Goal: Transaction & Acquisition: Purchase product/service

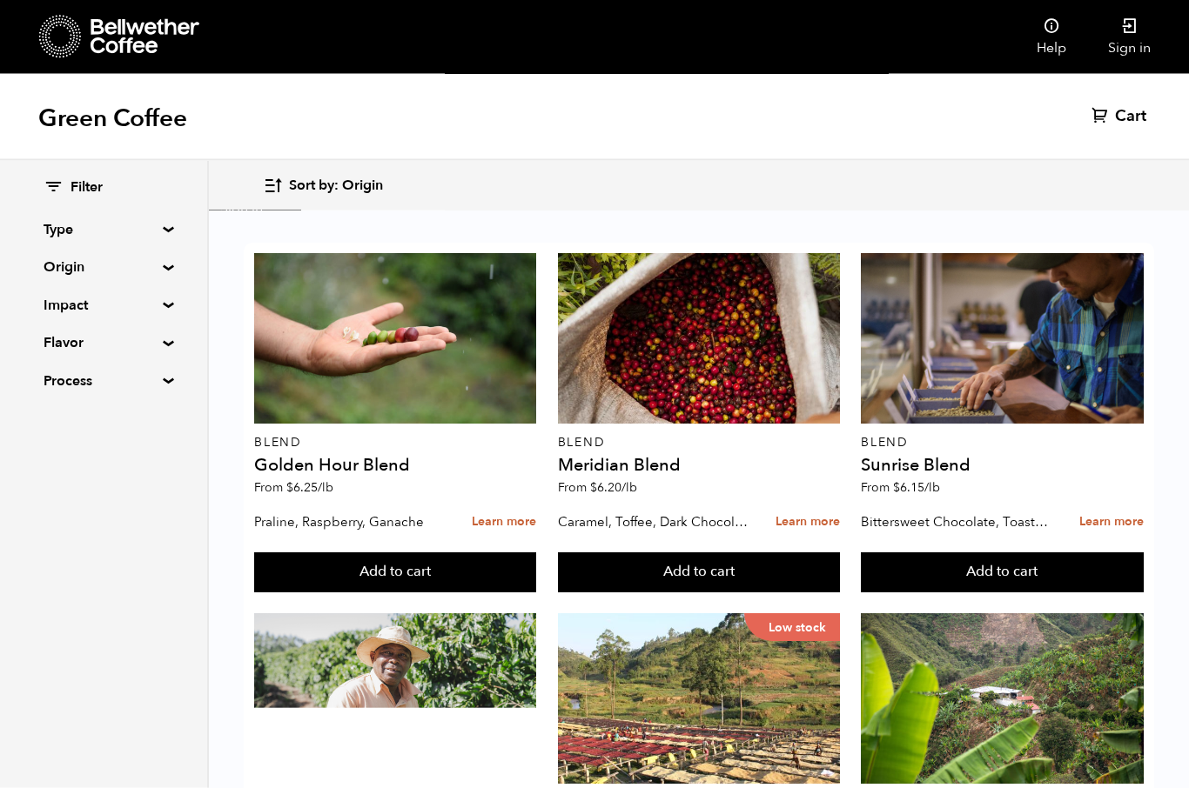
scroll to position [1374, 0]
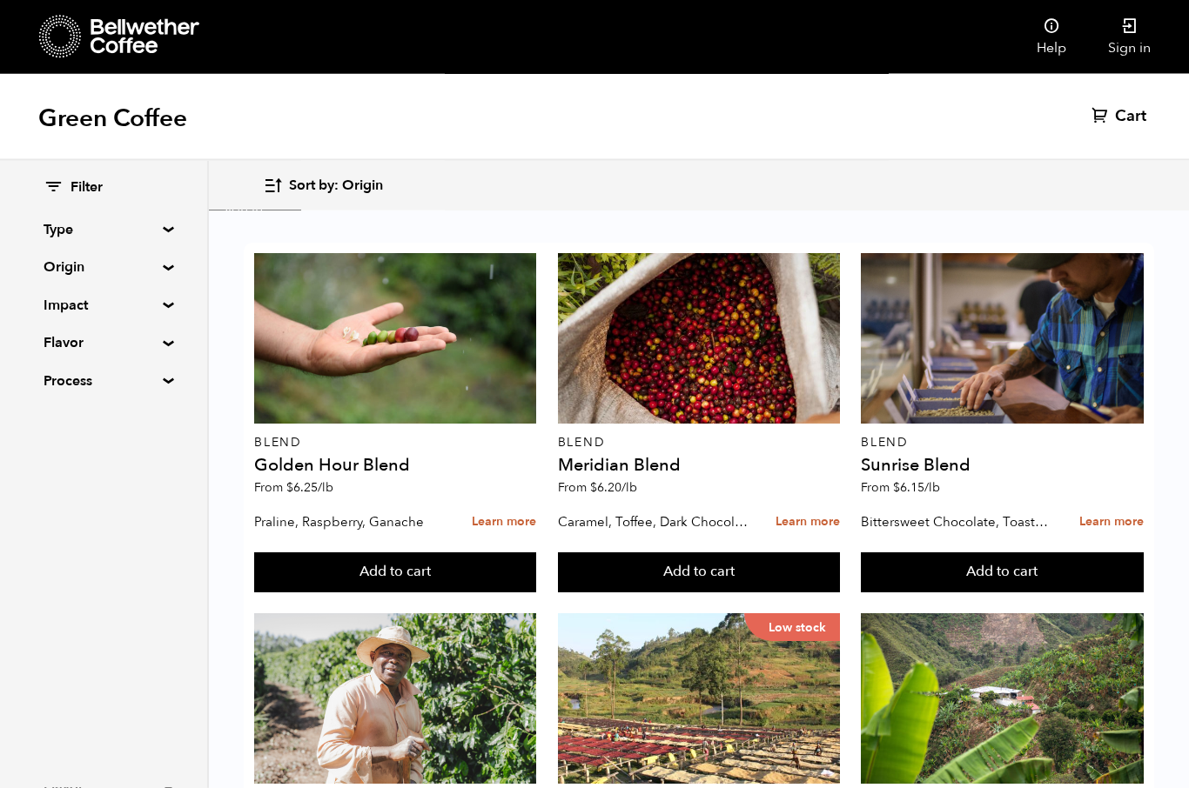
scroll to position [1081, 0]
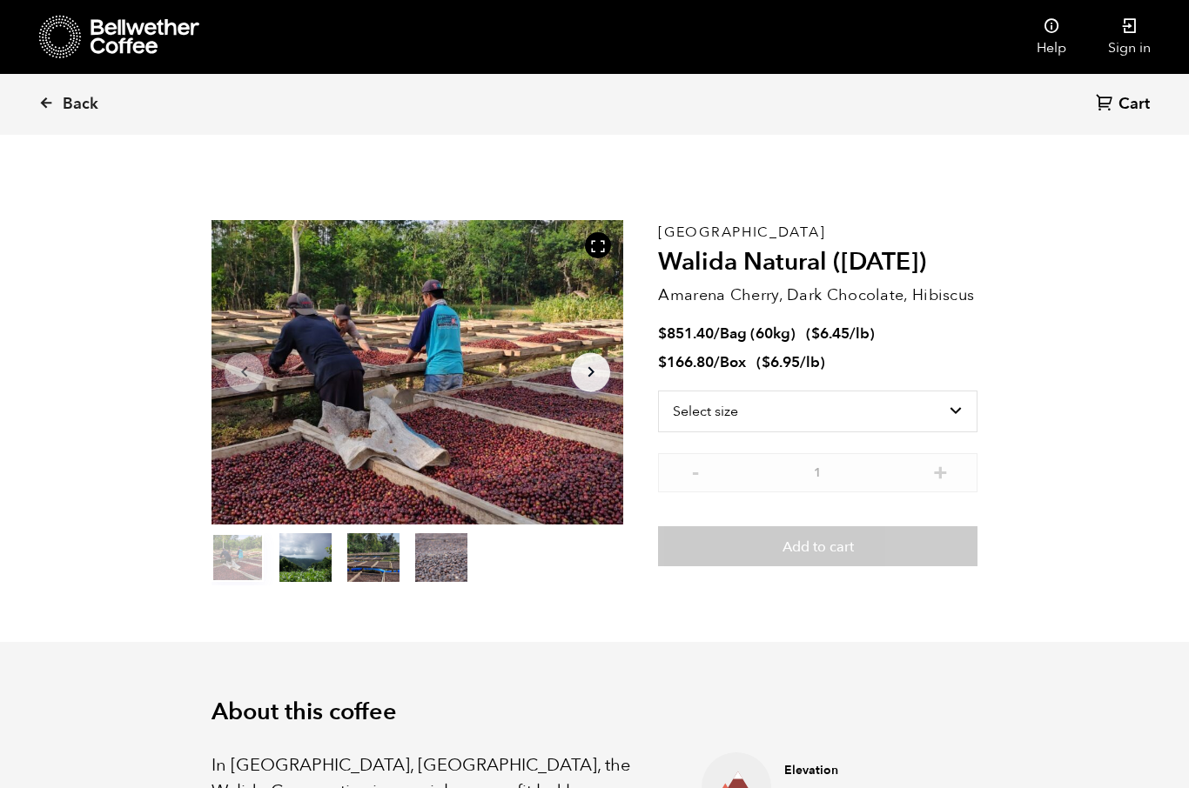
scroll to position [757, 745]
click at [717, 412] on select "Select size Bag (60kg) (132 lbs) Box (24 lbs)" at bounding box center [817, 412] width 319 height 42
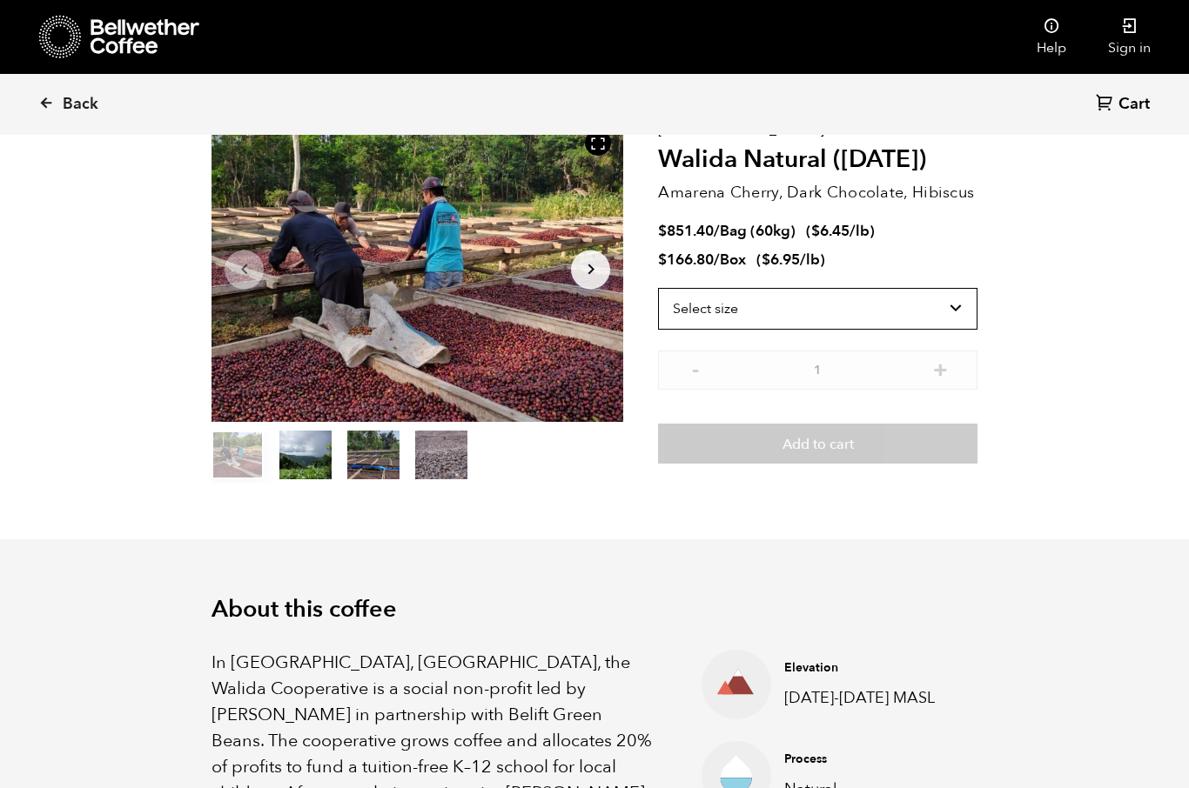
scroll to position [0, 0]
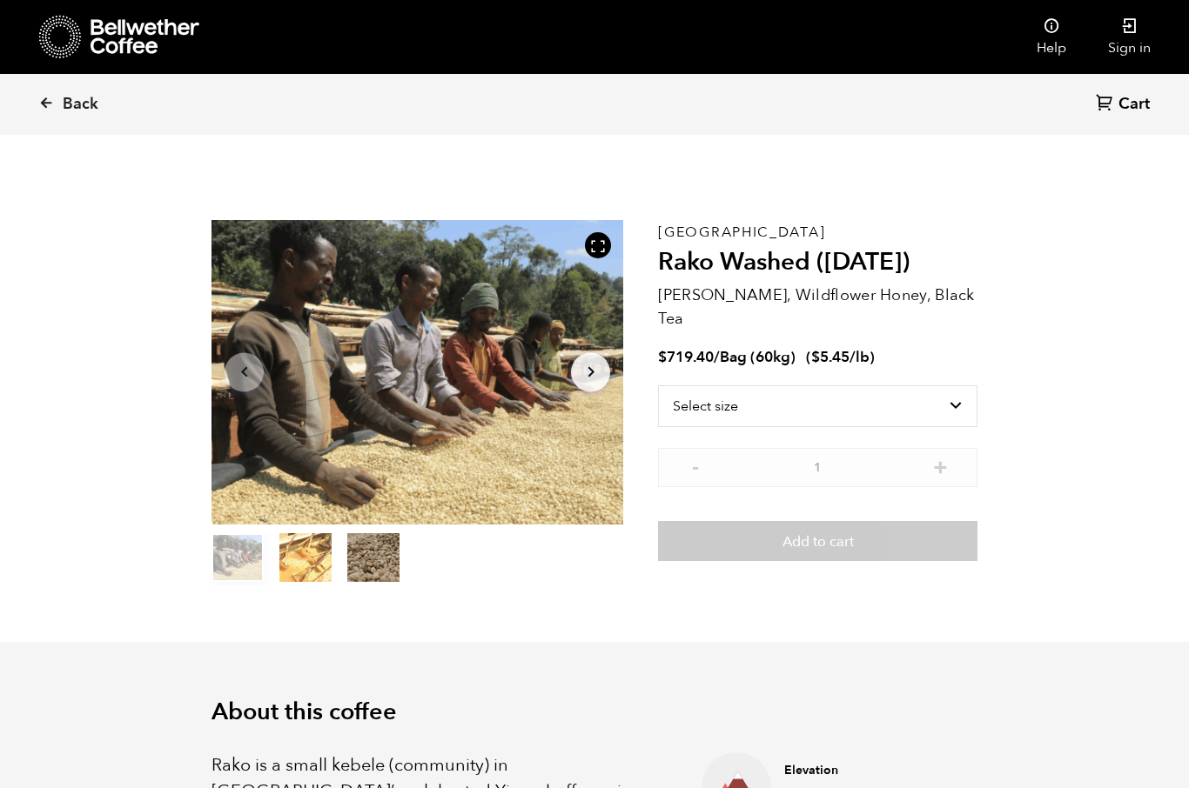
scroll to position [757, 745]
